Goal: Task Accomplishment & Management: Manage account settings

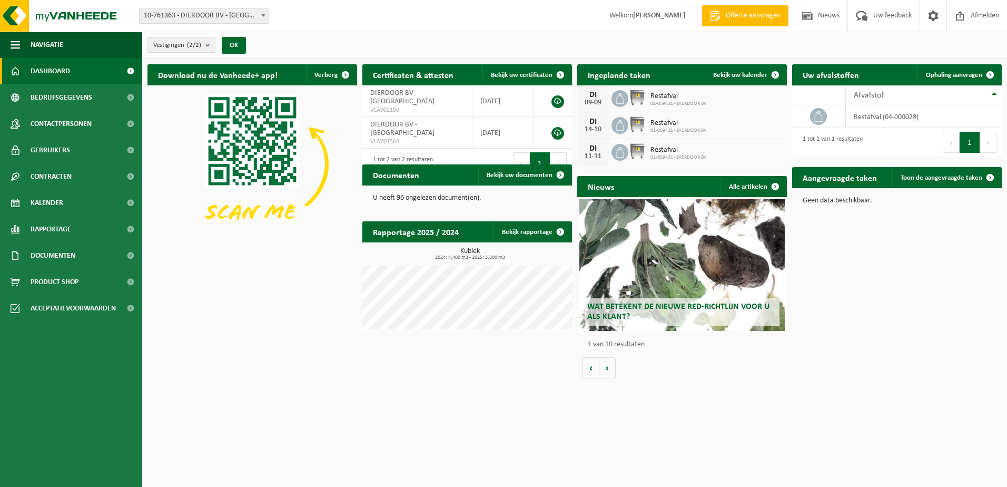
click at [620, 98] on icon at bounding box center [619, 98] width 11 height 11
click at [741, 73] on span "Bekijk uw kalender" at bounding box center [740, 75] width 54 height 7
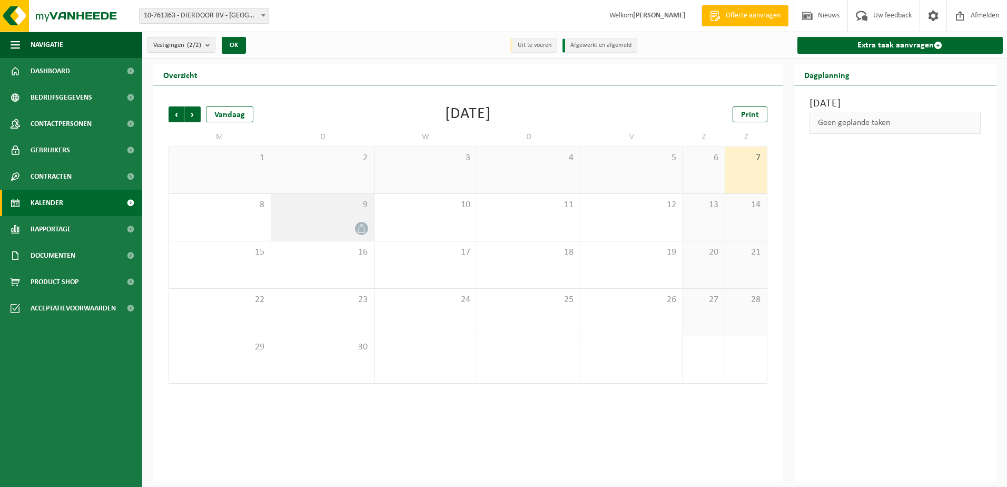
click at [363, 211] on div "9" at bounding box center [322, 217] width 102 height 47
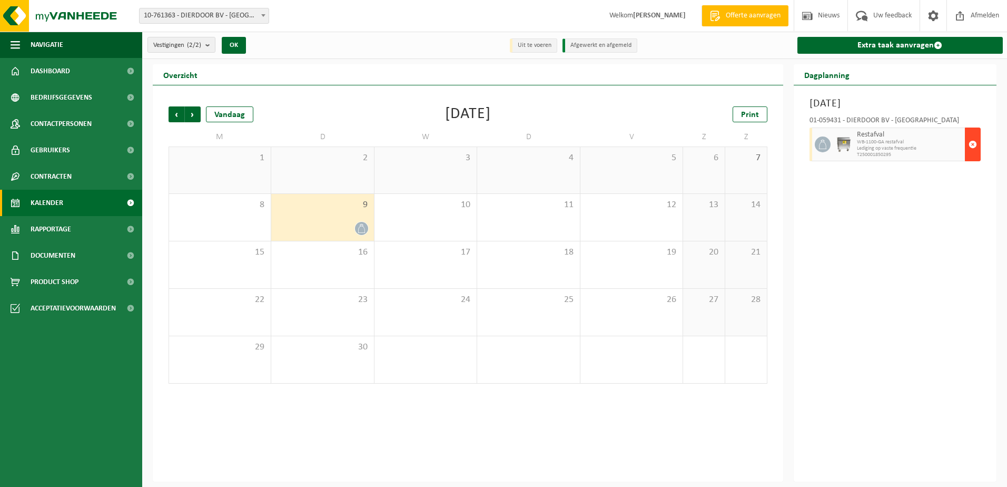
click at [972, 143] on span "button" at bounding box center [972, 144] width 8 height 21
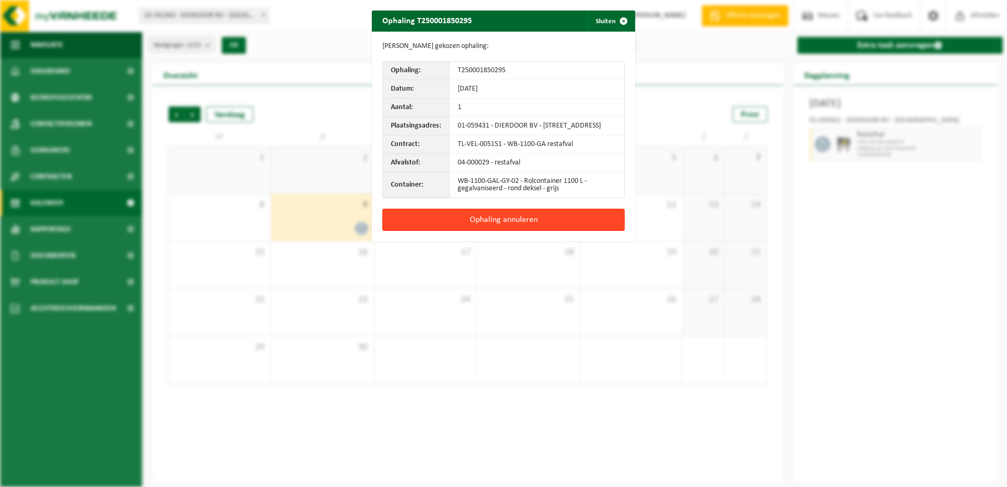
click at [507, 226] on button "Ophaling annuleren" at bounding box center [503, 220] width 242 height 22
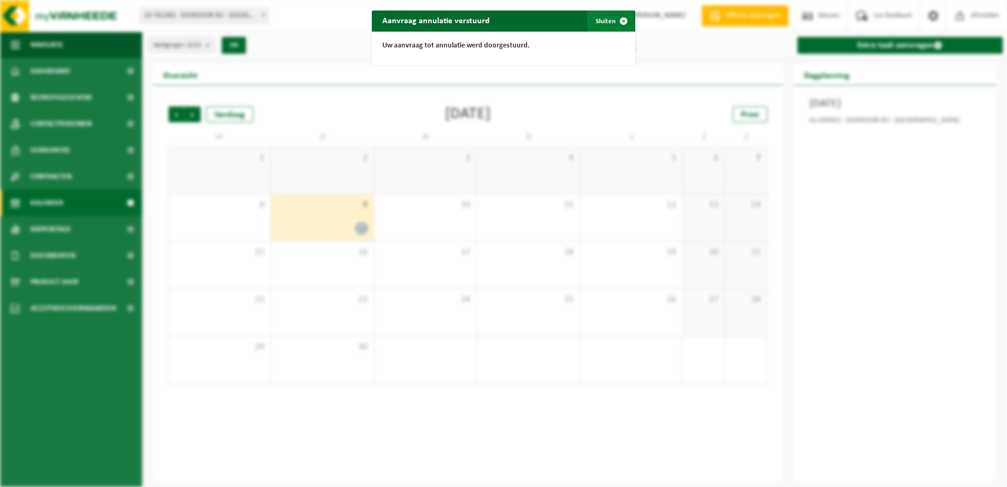
click at [621, 21] on span "button" at bounding box center [623, 21] width 21 height 21
